Goal: Use online tool/utility: Utilize a website feature to perform a specific function

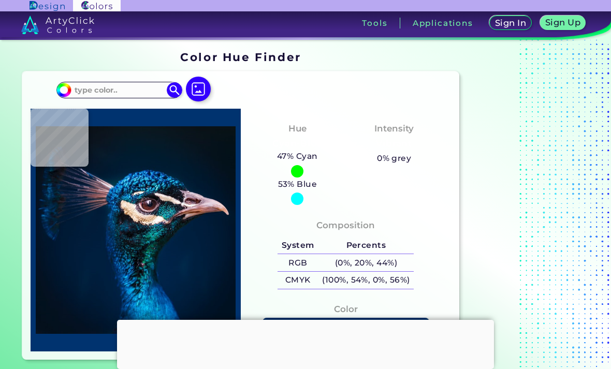
scroll to position [33, 0]
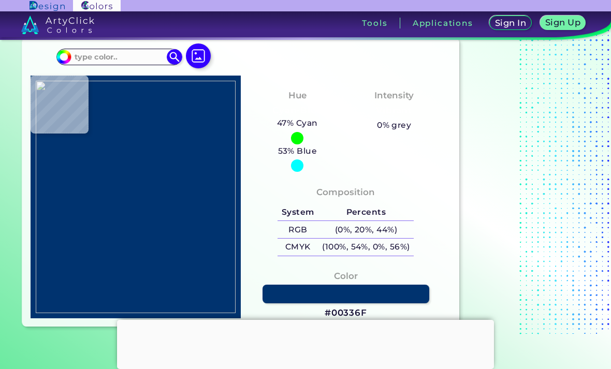
type input "#f8f8f8"
type input "#F8F8F8"
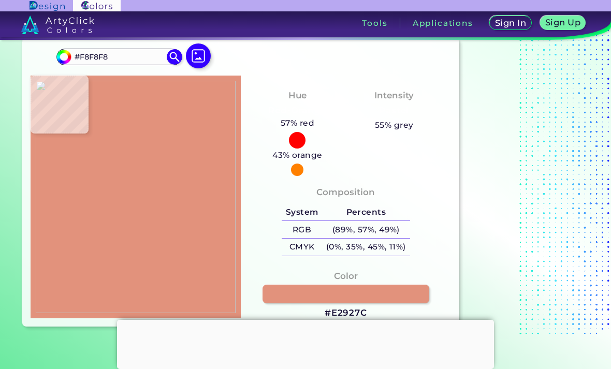
type input "#e2927c"
type input "#E2927C"
type input "#e59782"
type input "#E59782"
type input "#e89982"
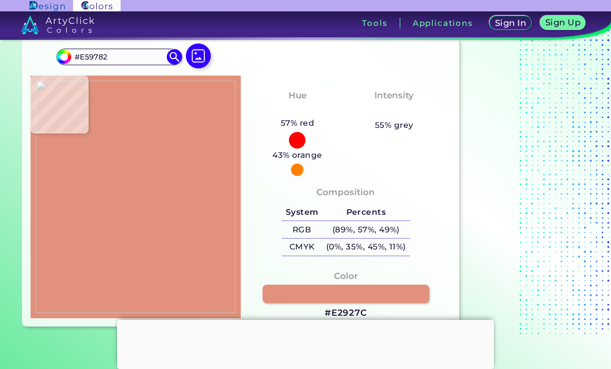
type input "#E89982"
type input "#ffffff"
type input "#FFFFFF"
type input "#989696"
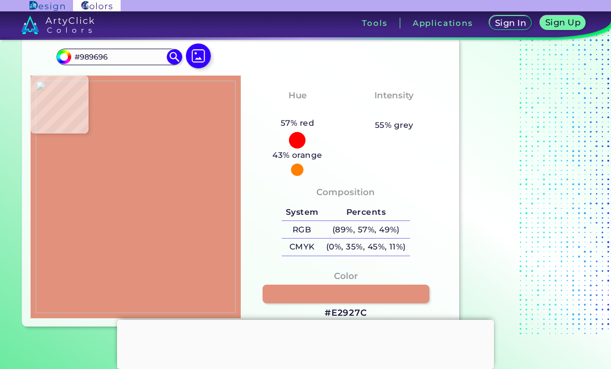
type input "#e5927f"
type input "#E5927F"
type input "#694641"
type input "#fdfdfd"
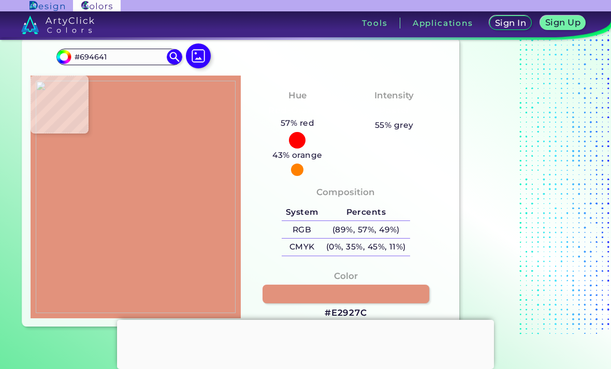
type input "#FDFDFD"
type input "#ffffff"
type input "#FFFFFF"
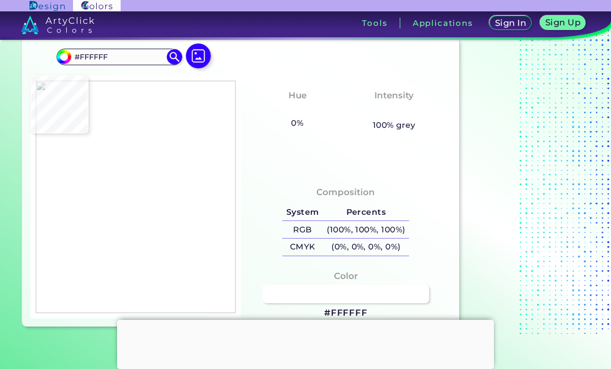
type input "#fdfdfd"
type input "#FDFDFD"
type input "#694641"
type input "#db897a"
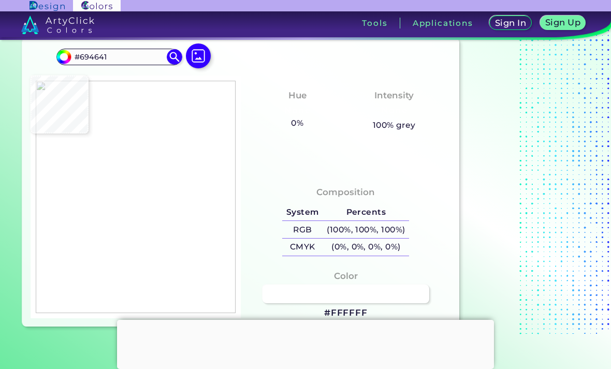
type input "#DB897A"
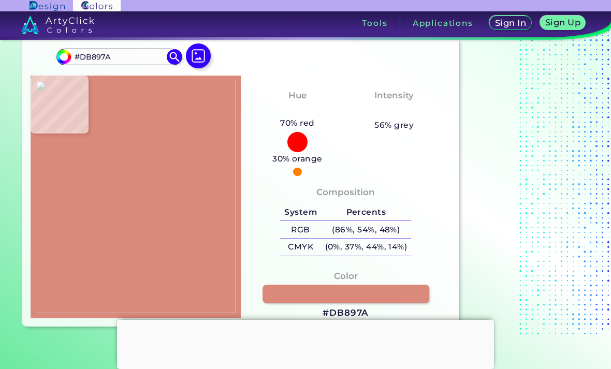
type input "#996058"
type input "#ffffff"
type input "#FFFFFF"
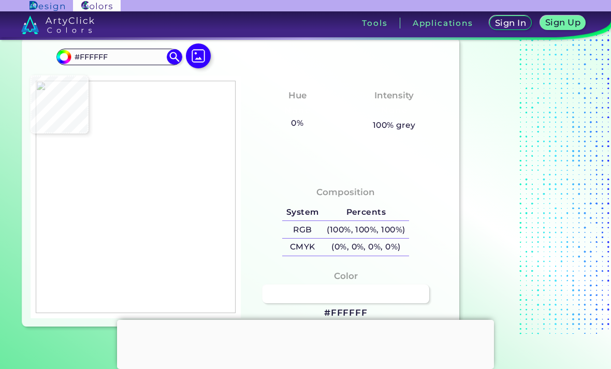
type input "#0e3e58"
type input "#0E3E58"
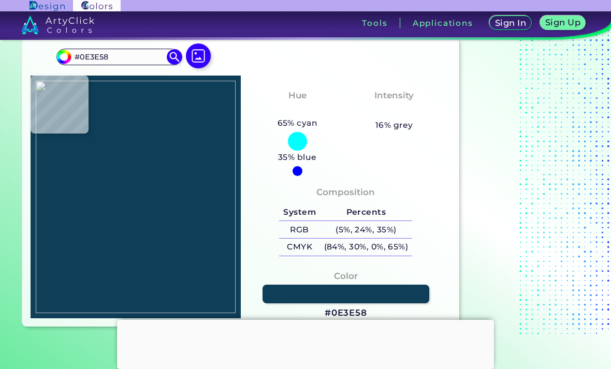
type input "#11f7fa"
type input "#11F7FA"
type input "#11f8fb"
type input "#11F8FB"
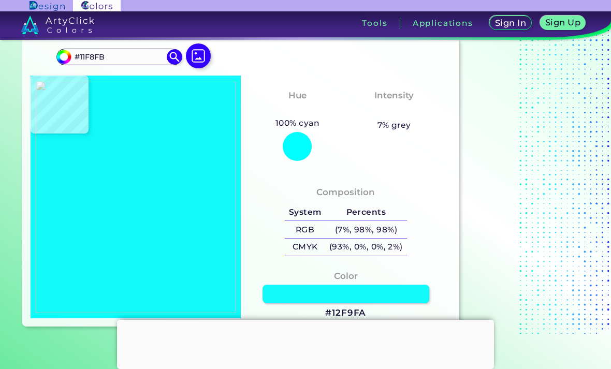
type input "#12f9fa"
type input "#12F9FA"
type input "#13fafb"
type input "#13FAFB"
type input "#16fafb"
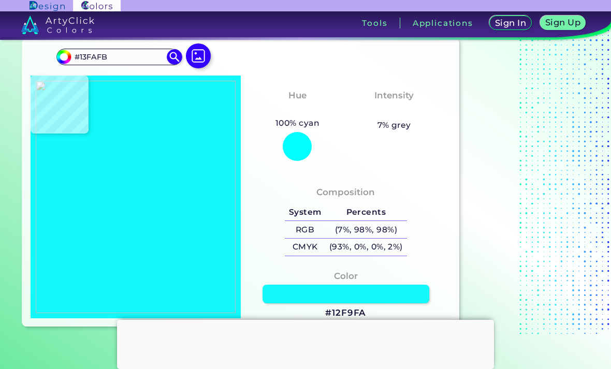
type input "#16FAFB"
type input "#19fbfc"
type input "#19FBFC"
type input "#1dfbfc"
type input "#1DFBFC"
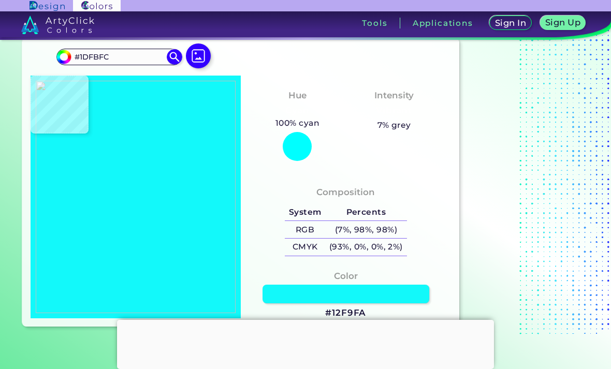
type input "#73fefe"
type input "#73FEFE"
type input "#fffffe"
type input "#FFFFFE"
type input "#39f8fa"
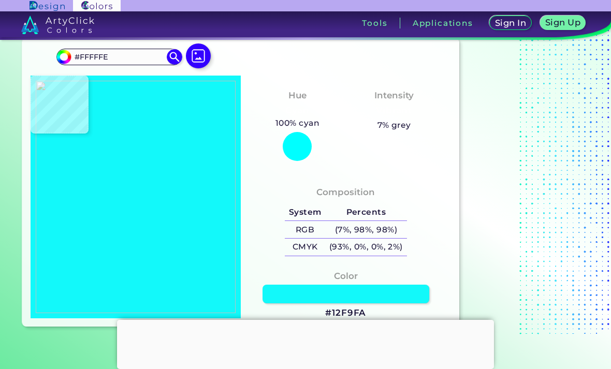
type input "#39F8FA"
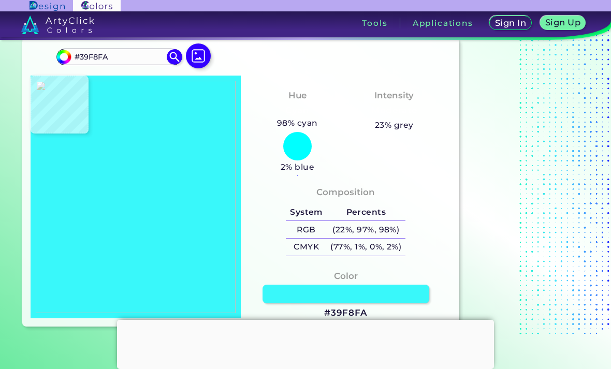
type input "#fffffe"
type input "#FFFFFE"
type input "#ffffff"
type input "#FFFFFF"
type input "#fffffe"
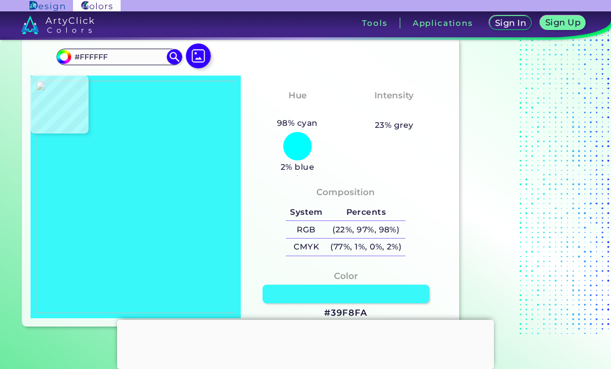
type input "#FFFFFE"
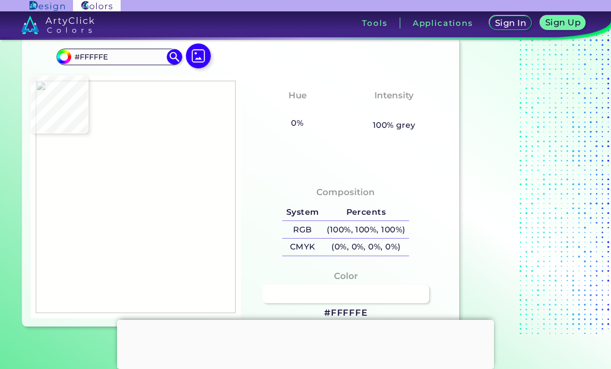
type input "#39a91e"
type input "#39A91E"
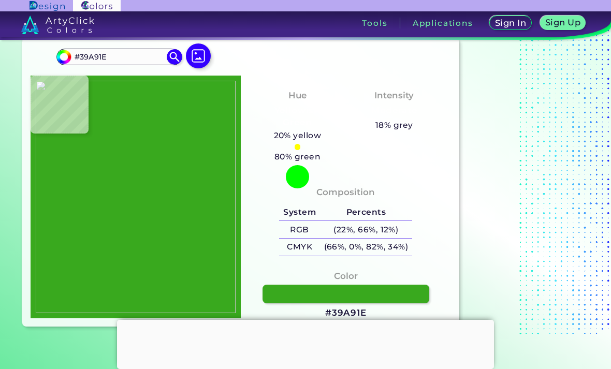
type input "#15fafc"
type input "#15FAFC"
type input "#1afafc"
type input "#1AFAFC"
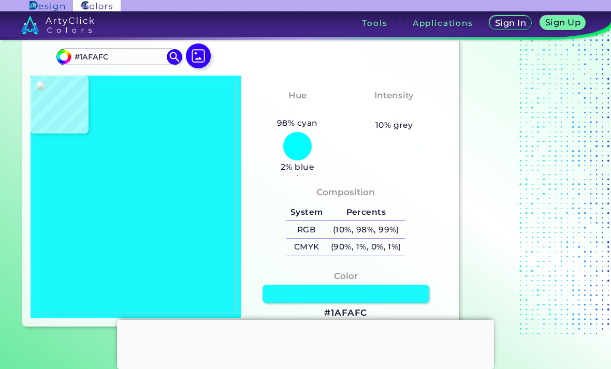
type input "#23f9fc"
type input "#23F9FC"
type input "#2ff9fc"
type input "#2FF9FC"
type input "#41f8fb"
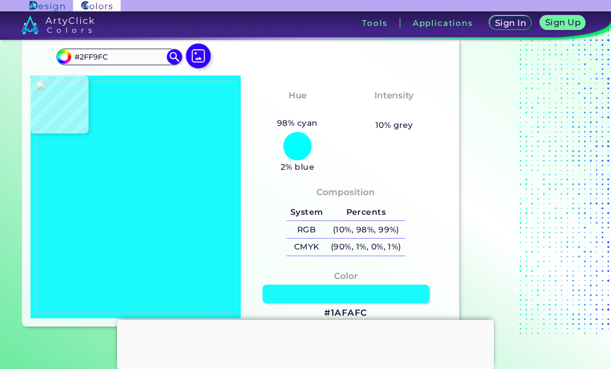
type input "#41F8FB"
type input "#f0fffe"
type input "#F0FFFE"
type input "#fffff9"
type input "#FFFFF9"
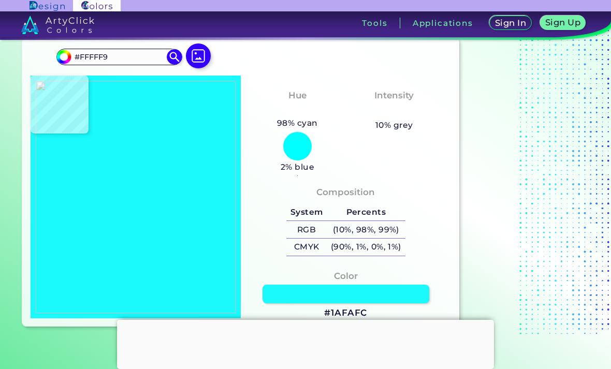
type input "#fffffd"
type input "#FFFFFD"
type input "#fffffe"
type input "#FFFFFE"
type input "#45f0f6"
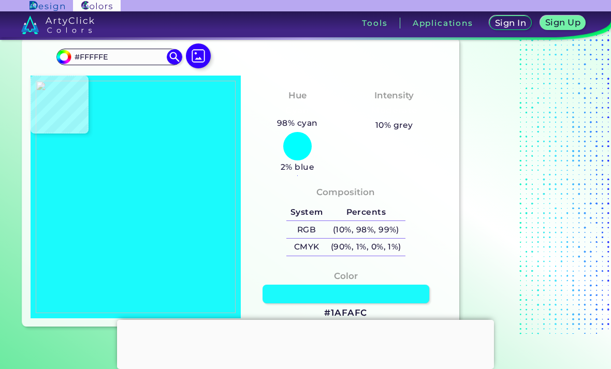
type input "#45F0F6"
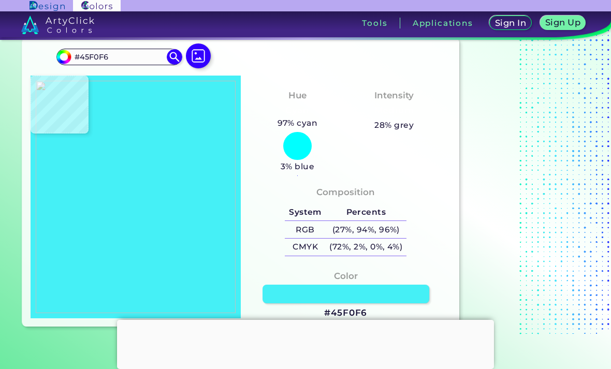
type input "#ffffff"
type input "#FFFFFF"
type input "#4bd4e2"
type input "#4BD4E2"
type input "#31cedd"
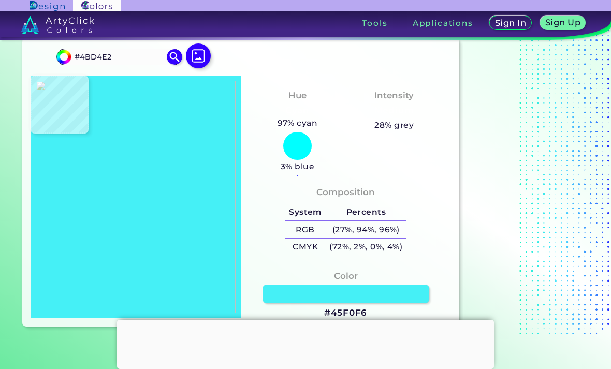
type input "#31CEDD"
type input "#16deea"
type input "#16DEEA"
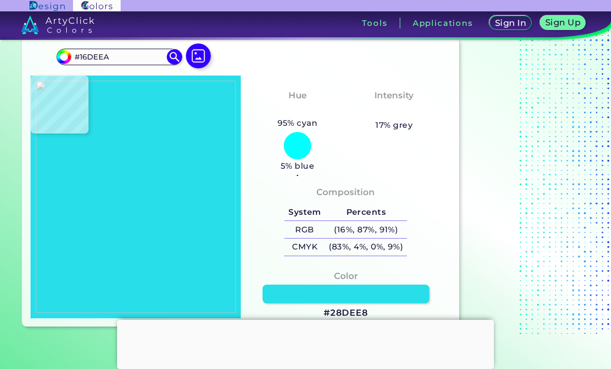
type input "#28dee8"
type input "#28DEE8"
type input "#0fdae5"
type input "#0FDAE5"
type input "#17ceda"
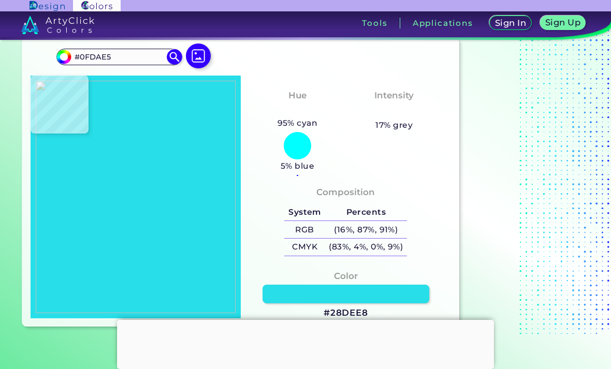
type input "#17CEDA"
type input "#15d9e6"
type input "#15D9E6"
type input "#0c6b82"
type input "#0C6B82"
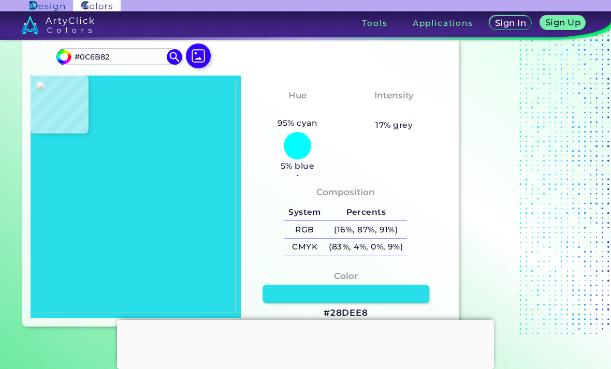
type input "#0c8093"
type input "#0C8093"
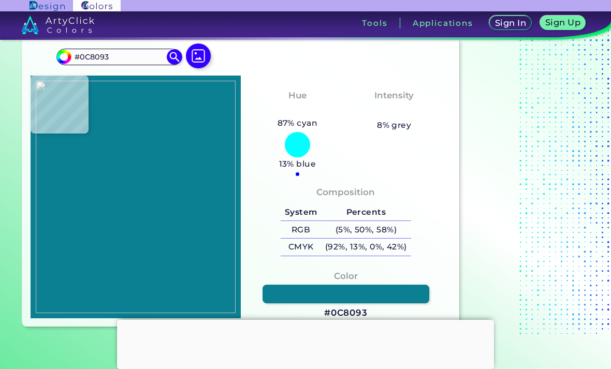
type input "#0eb7ce"
type input "#0EB7CE"
type input "#10dde9"
type input "#10DDE9"
type input "#11f1f6"
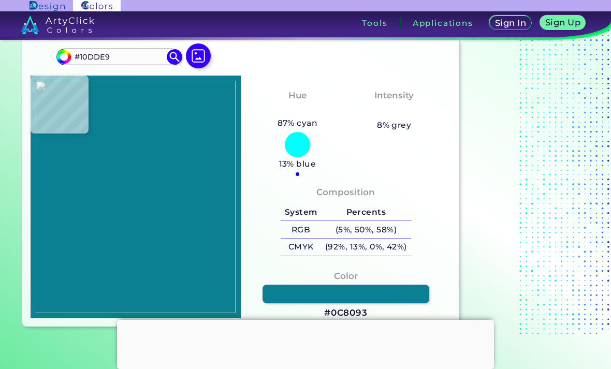
type input "#11F1F6"
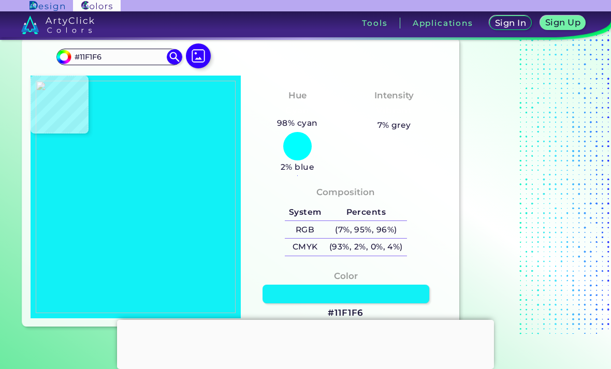
type input "#14f8fa"
type input "#14F8FA"
type input "#19f8fb"
type input "#19F8FB"
type input "#12fafb"
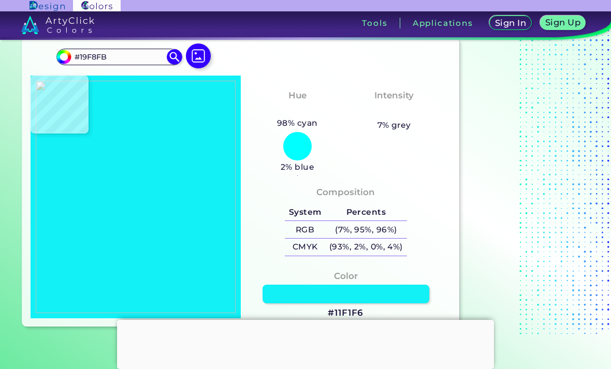
type input "#12FAFB"
type input "#12f9fa"
type input "#12F9FA"
type input "#12fafb"
type input "#12FAFB"
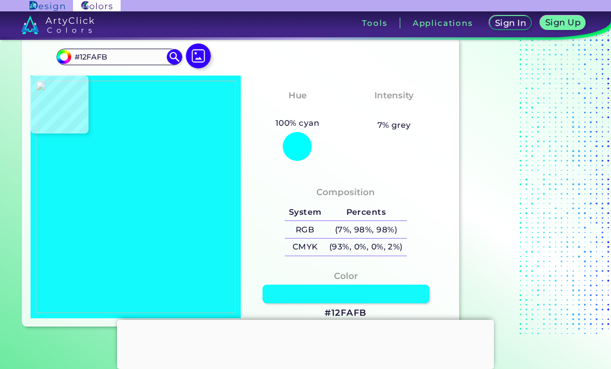
type input "#0d93af"
type input "#0D93AF"
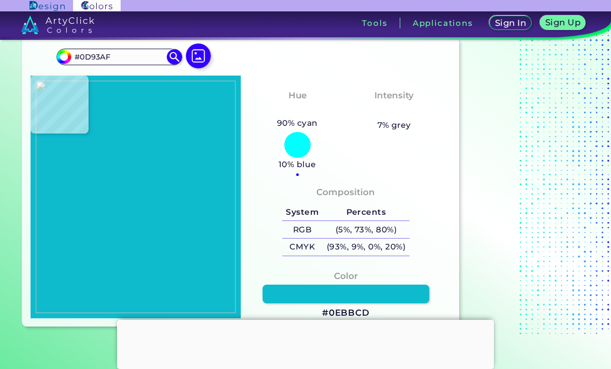
type input "#0ebbcd"
type input "#0EBBCD"
type input "#0d93af"
type input "#0D93AF"
type input "#12dfe9"
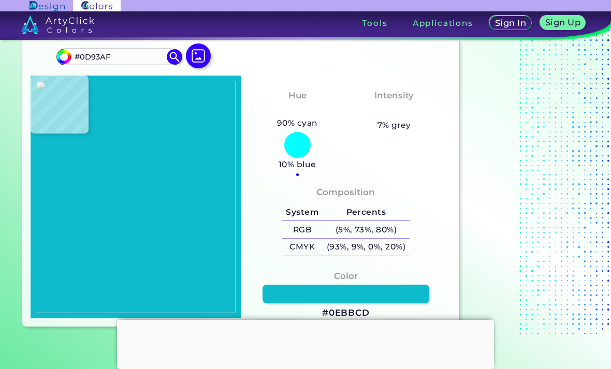
type input "#12DFE9"
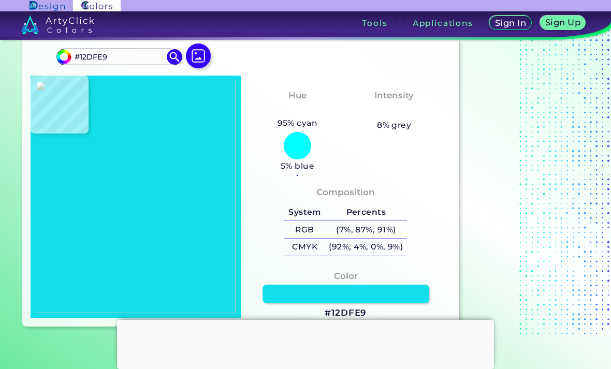
type input "#13fafb"
type input "#13FAFB"
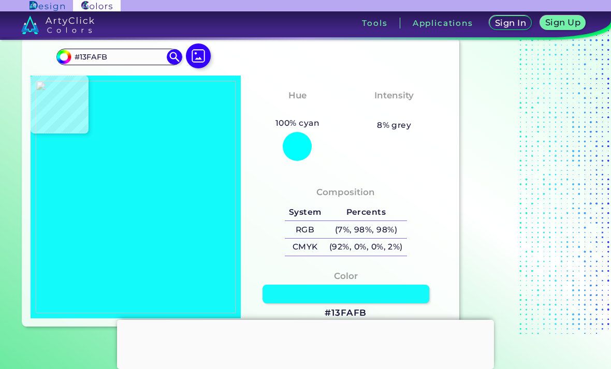
type input "#14fafb"
type input "#14FAFB"
type input "#15f9fa"
type input "#15F9FA"
type input "#16fafc"
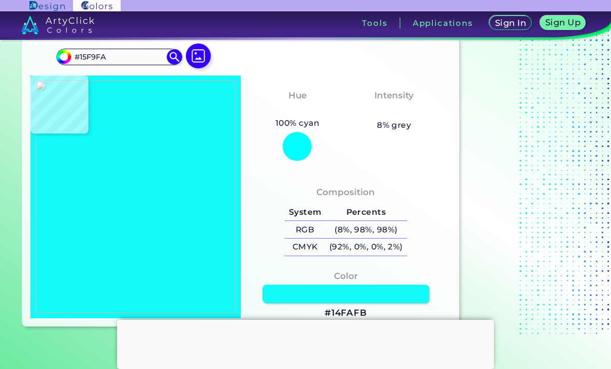
type input "#16FAFC"
type input "#f0c4b8"
type input "#F0C4B8"
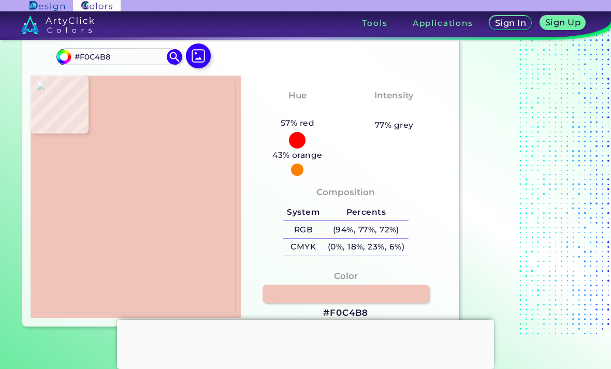
type input "#e3b4aa"
type input "#E3B4AA"
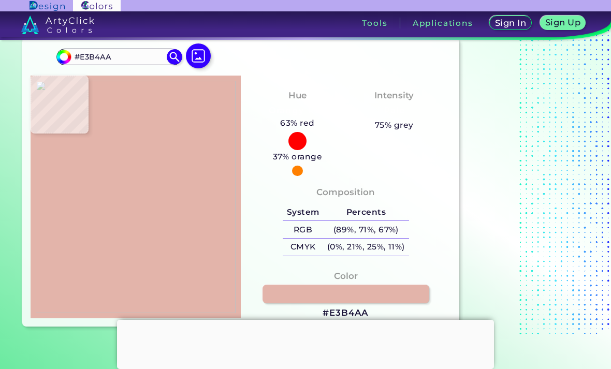
type input "#e4b5ab"
type input "#E4B5AB"
type input "#aa7f7c"
type input "#AA7F7C"
type input "#ebbbae"
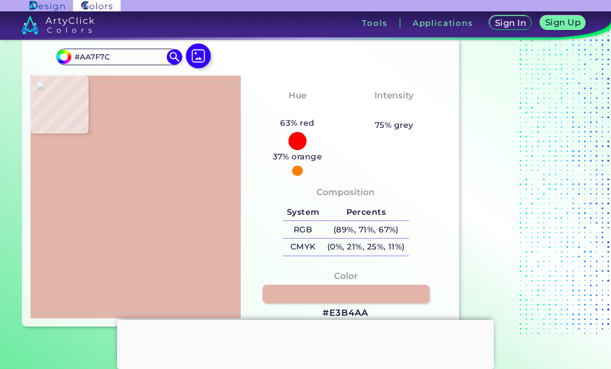
type input "#EBBBAE"
type input "#e2b3a9"
type input "#E2B3A9"
type input "#d2847e"
type input "#D2847E"
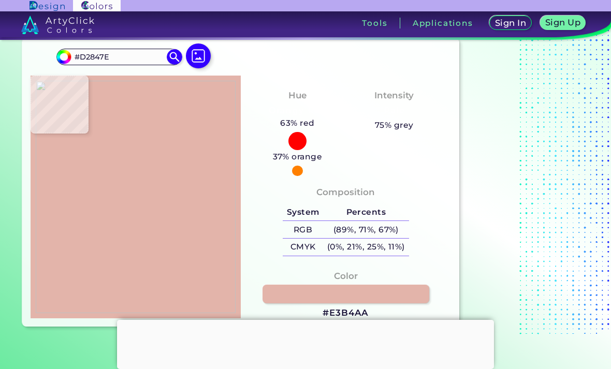
type input "#d09692"
type input "#D09692"
type input "#d79d97"
type input "#D79D97"
type input "#d89d97"
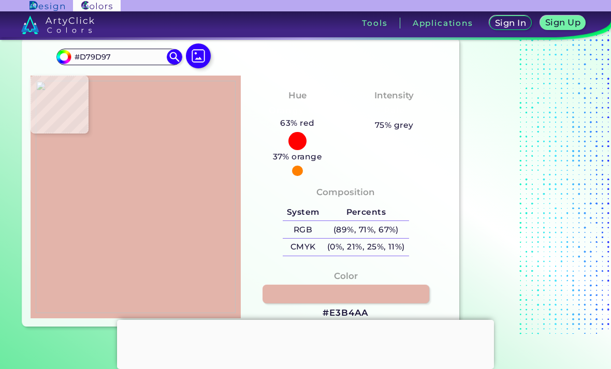
type input "#D89D97"
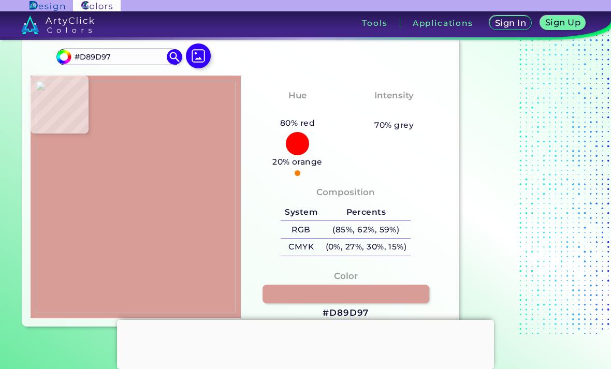
type input "#d99e98"
type input "#D99E98"
type input "#d89d97"
type input "#D89D97"
type input "#d99e98"
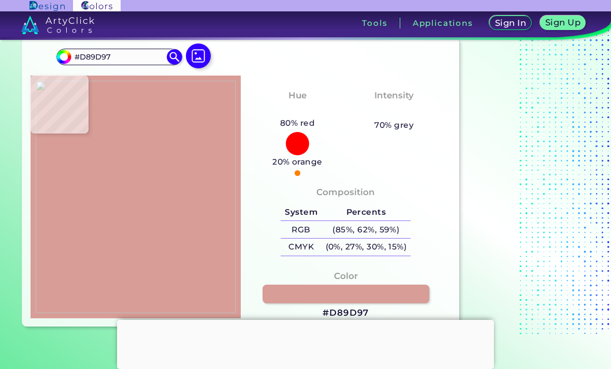
type input "#D99E98"
type input "#d99f99"
type input "#D99F99"
type input "#d99e98"
type input "#D99E98"
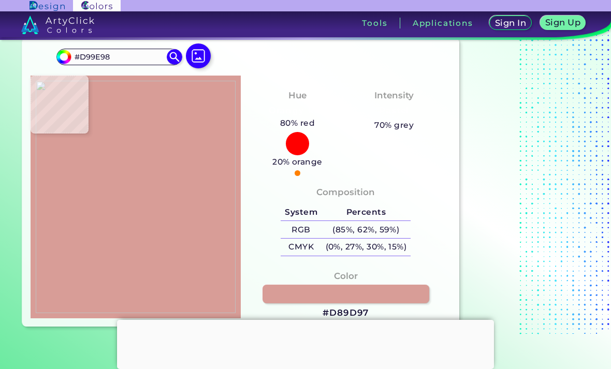
type input "#da9f99"
type input "#DA9F99"
type input "#dba09a"
type input "#DBA09A"
type input "#dba19b"
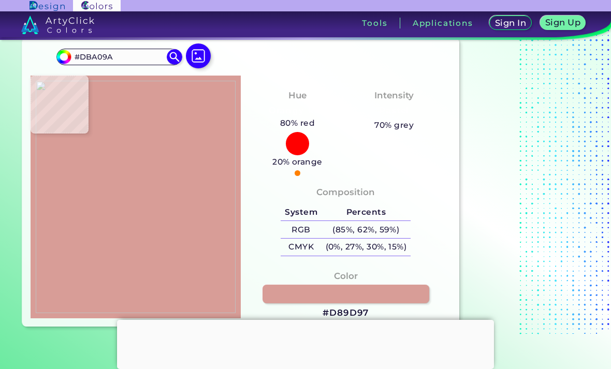
type input "#DBA19B"
type input "#dba09a"
type input "#DBA09A"
type input "#dba19a"
type input "#DBA19A"
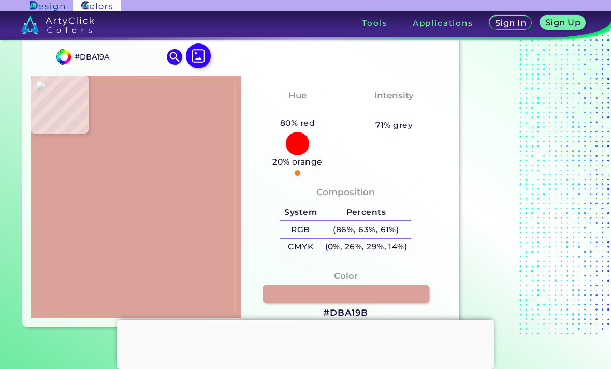
type input "#dda49d"
type input "#DDA49D"
type input "#ffffff"
type input "#FFFFFF"
type input "#1eab19"
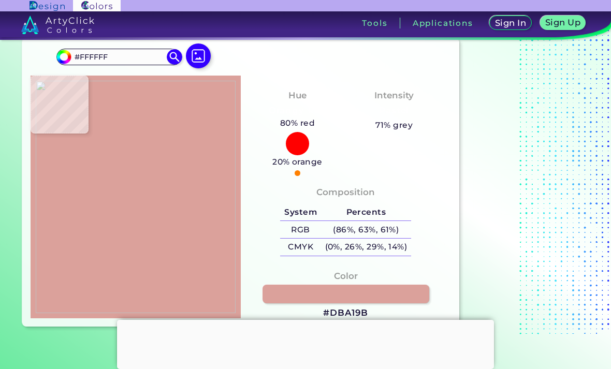
type input "#1EAB19"
type input "#1d9819"
type input "#1D9819"
type input "#469427"
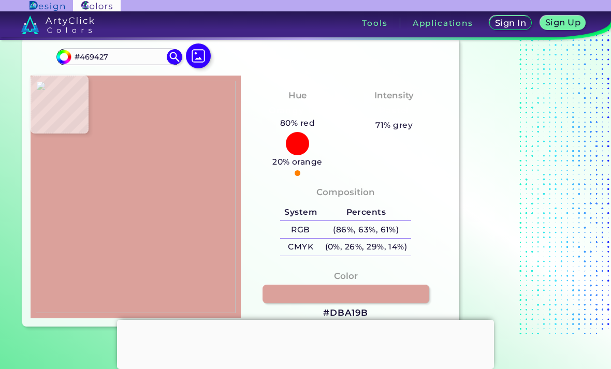
type input "#1e991a"
type input "#1E991A"
type input "#26a71c"
type input "#26A71C"
type input "#8a4530"
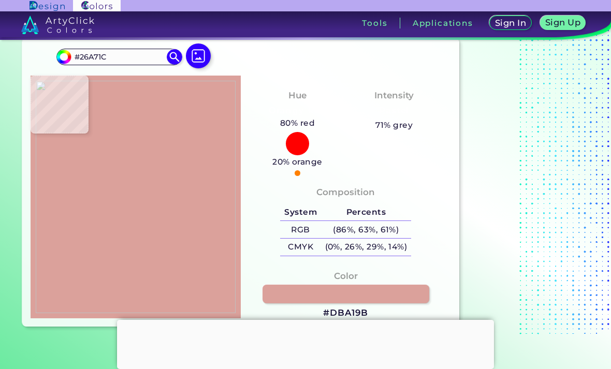
type input "#8A4530"
type input "#aa573a"
type input "#AA573A"
type input "#a15136"
type input "#A15136"
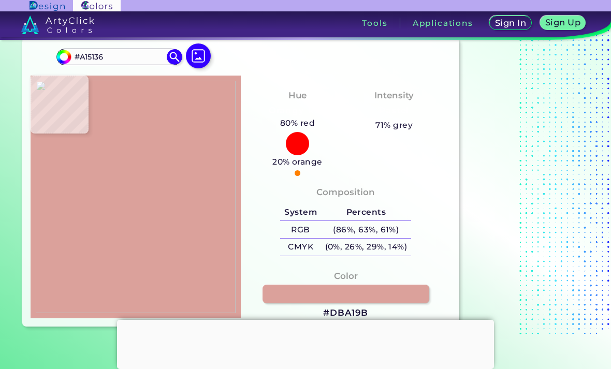
type input "#ae5b41"
type input "#AE5B41"
type input "#b26247"
type input "#B26247"
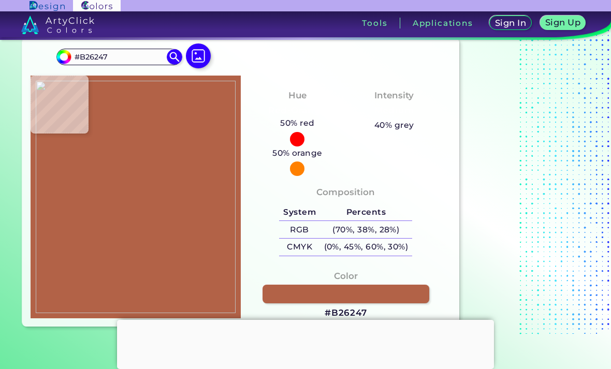
type input "#ae5b41"
type input "#AE5B41"
type input "#a15136"
type input "#A15136"
